Goal: Navigation & Orientation: Find specific page/section

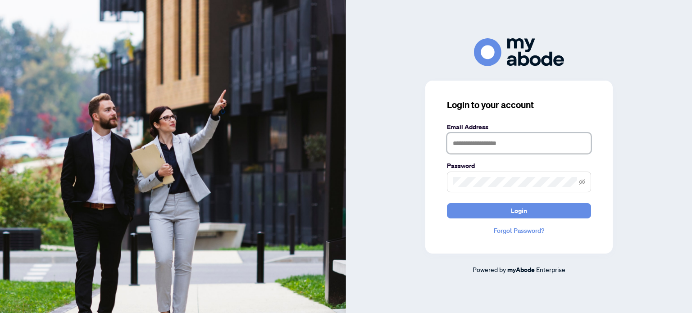
drag, startPoint x: 507, startPoint y: 138, endPoint x: 505, endPoint y: 143, distance: 5.6
click at [505, 143] on input "text" at bounding box center [519, 143] width 144 height 21
type input "**********"
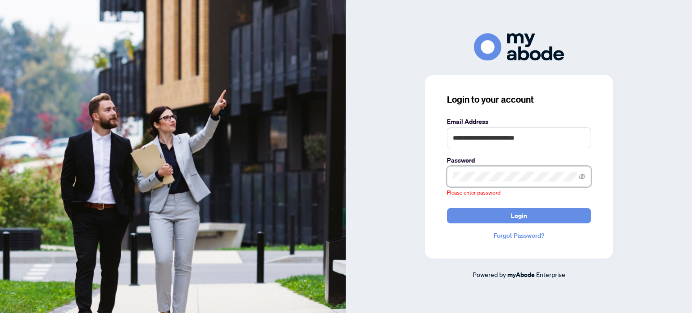
click at [570, 183] on span at bounding box center [519, 176] width 144 height 21
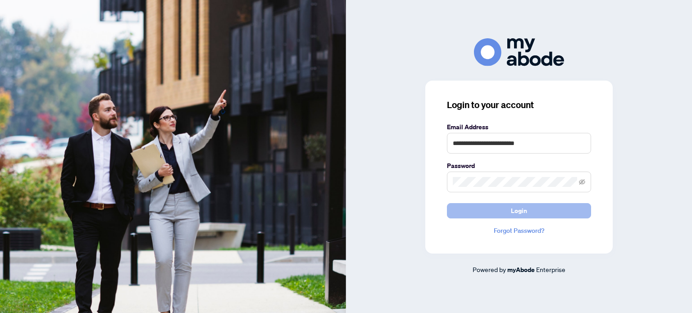
click at [535, 215] on button "Login" at bounding box center [519, 210] width 144 height 15
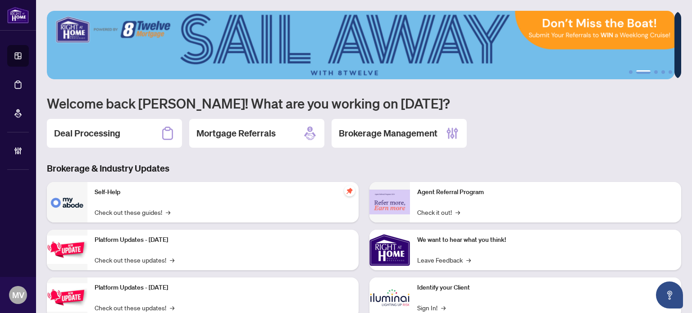
click at [647, 69] on img at bounding box center [361, 45] width 628 height 69
click at [636, 71] on li "2" at bounding box center [643, 72] width 14 height 4
drag, startPoint x: 637, startPoint y: 72, endPoint x: 662, endPoint y: 74, distance: 24.9
click at [662, 74] on div "1 2 3 4 5" at bounding box center [364, 45] width 635 height 69
click at [654, 72] on button "3" at bounding box center [656, 72] width 4 height 4
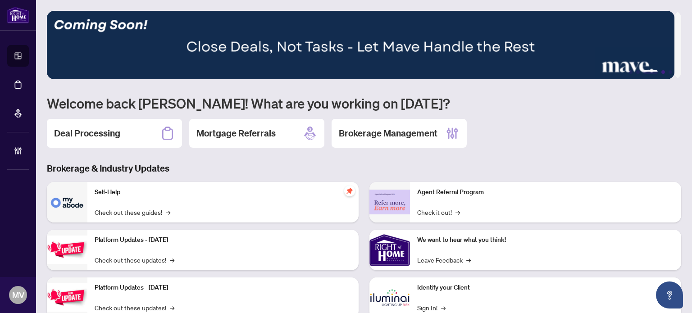
click at [662, 71] on button "4" at bounding box center [664, 72] width 4 height 4
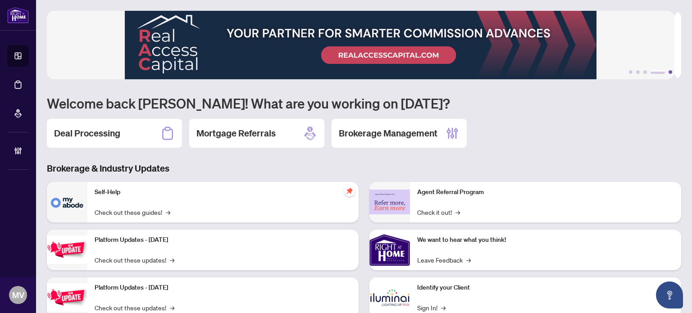
click at [669, 73] on button "5" at bounding box center [671, 72] width 4 height 4
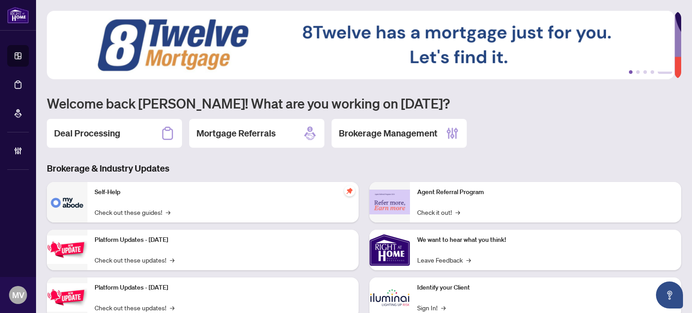
click at [629, 73] on button "1" at bounding box center [631, 72] width 4 height 4
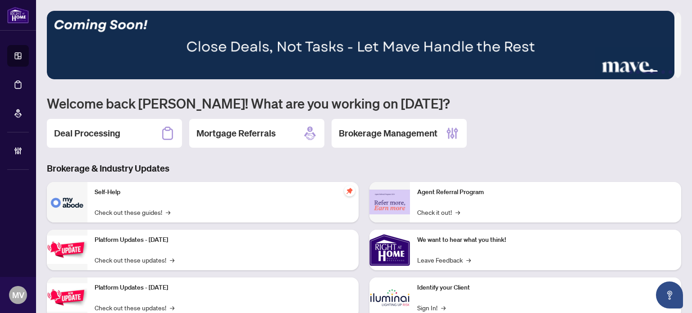
click at [605, 122] on div "Deal Processing Mortgage Referrals Brokerage Management" at bounding box center [364, 133] width 635 height 29
